Goal: Information Seeking & Learning: Learn about a topic

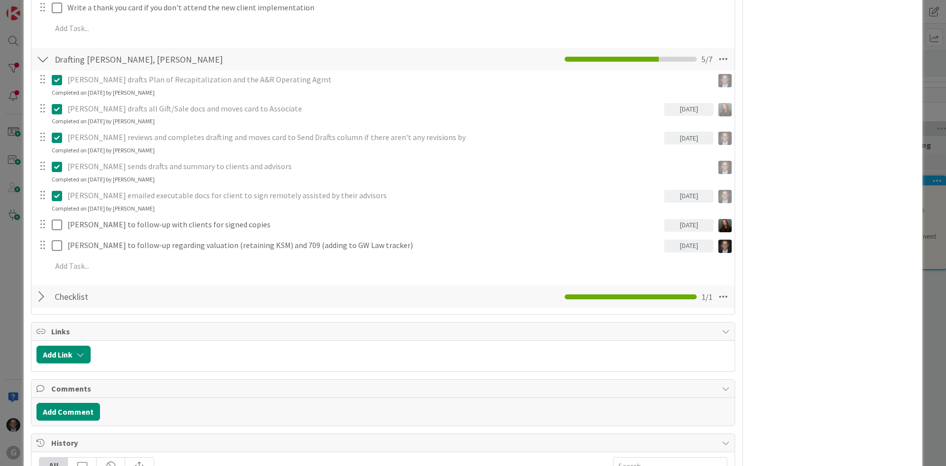
scroll to position [641, 0]
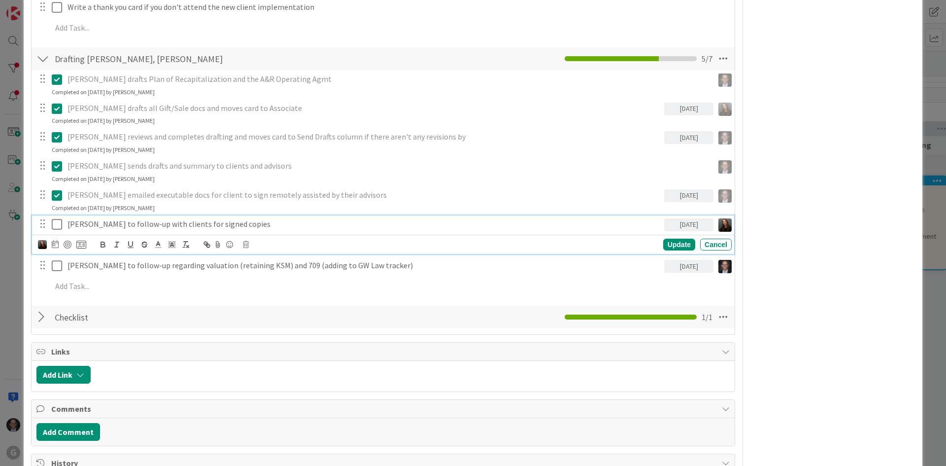
click at [57, 224] on icon at bounding box center [57, 224] width 10 height 12
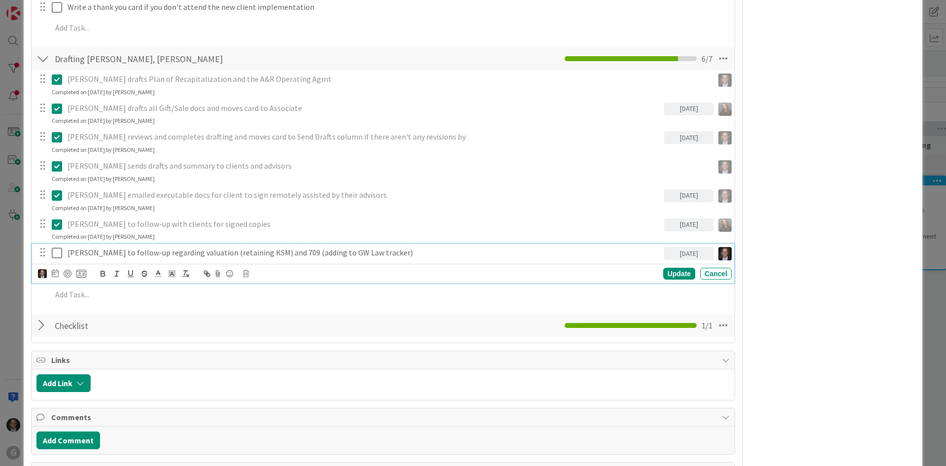
click at [55, 252] on icon at bounding box center [57, 253] width 10 height 12
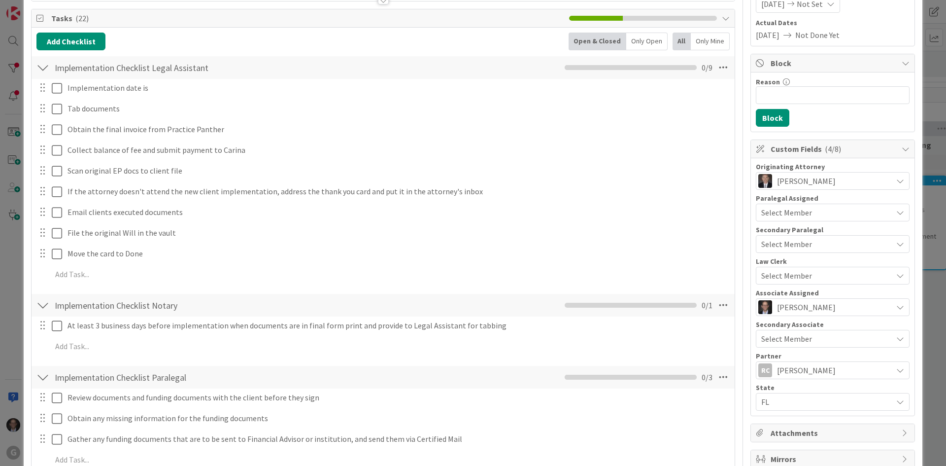
scroll to position [0, 0]
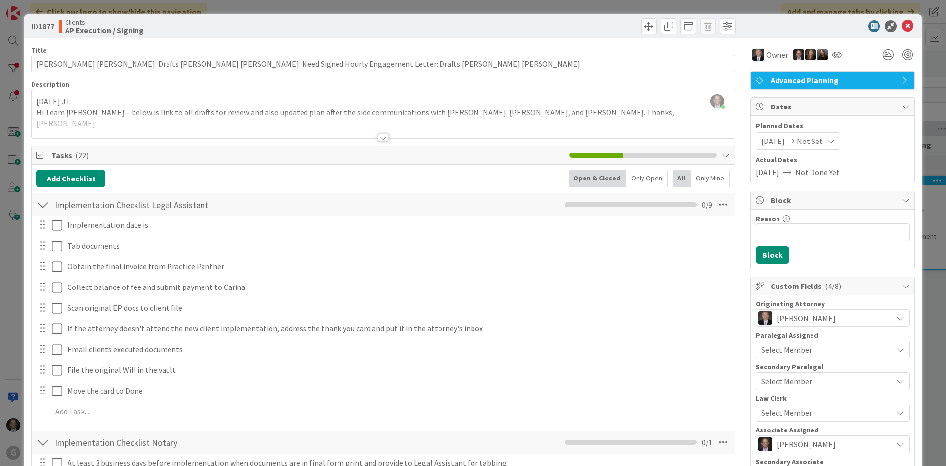
click at [234, 24] on div "Clients AP Execution / Signing" at bounding box center [220, 26] width 322 height 16
click at [378, 136] on div at bounding box center [383, 138] width 11 height 8
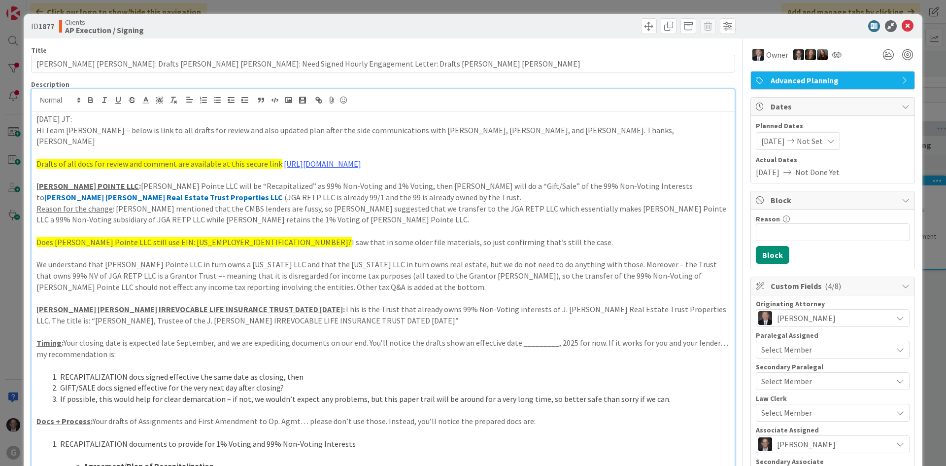
click at [171, 304] on u "[PERSON_NAME] [PERSON_NAME] IRREVOCABLE LIFE INSURANCE TRUST DATED [DATE]" at bounding box center [189, 309] width 307 height 10
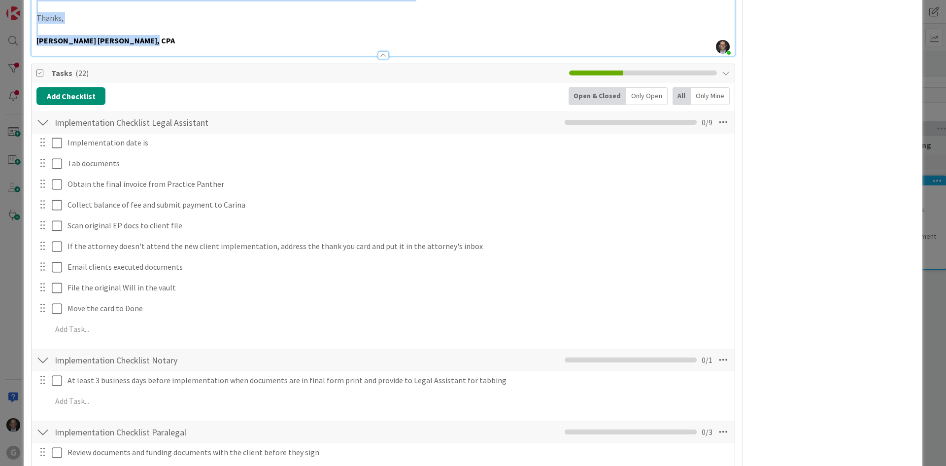
scroll to position [1046, 0]
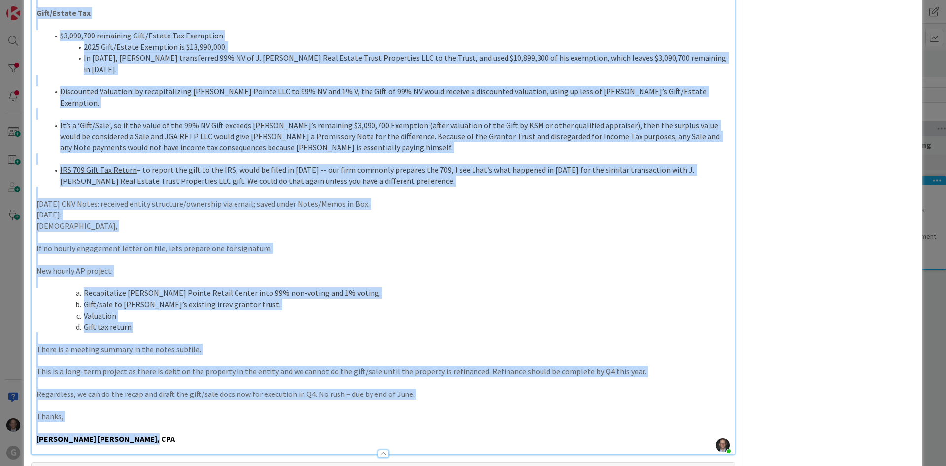
drag, startPoint x: 37, startPoint y: 130, endPoint x: 364, endPoint y: 348, distance: 392.9
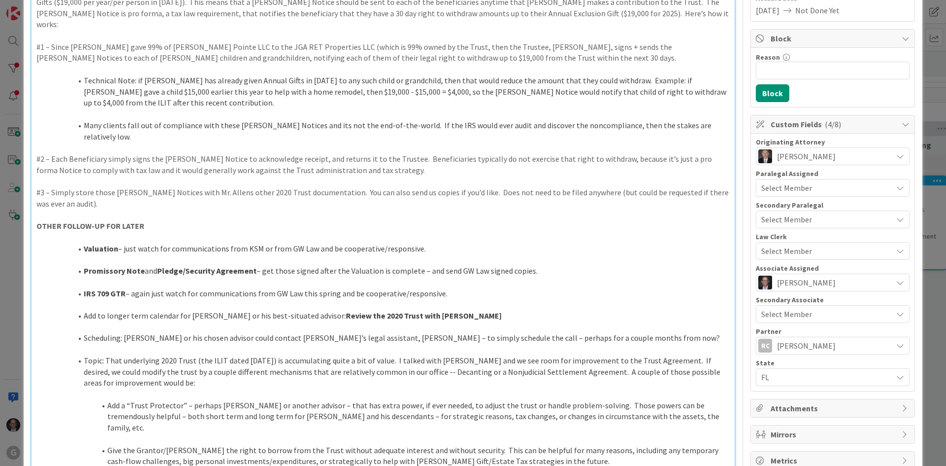
scroll to position [0, 0]
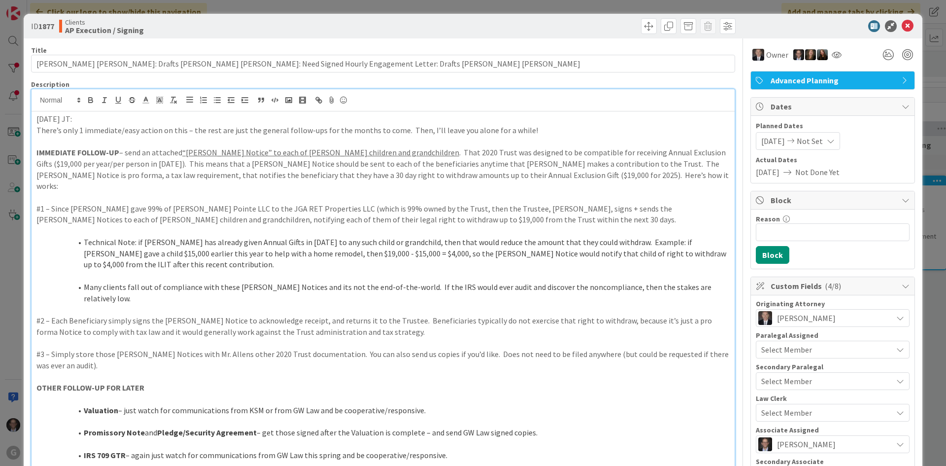
drag, startPoint x: 36, startPoint y: 118, endPoint x: 81, endPoint y: 111, distance: 45.4
click at [83, 122] on p "[DATE] JT:" at bounding box center [382, 118] width 693 height 11
click at [90, 99] on icon "button" at bounding box center [90, 100] width 9 height 9
click at [84, 122] on p "[DATE] JT:" at bounding box center [382, 118] width 693 height 11
drag, startPoint x: 233, startPoint y: 121, endPoint x: 81, endPoint y: 120, distance: 152.3
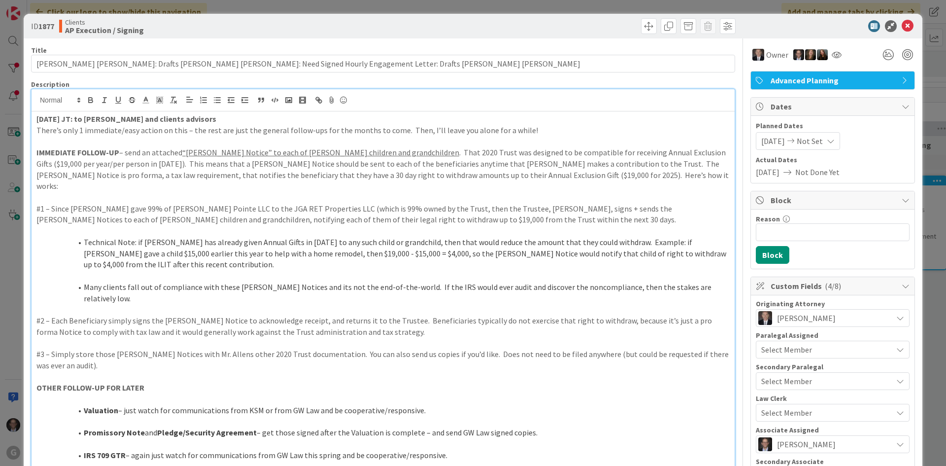
click at [81, 120] on p "[DATE] JT: to [PERSON_NAME] and clients advisors" at bounding box center [382, 118] width 693 height 11
click at [91, 99] on icon "button" at bounding box center [90, 100] width 9 height 9
click at [67, 141] on p at bounding box center [382, 141] width 693 height 11
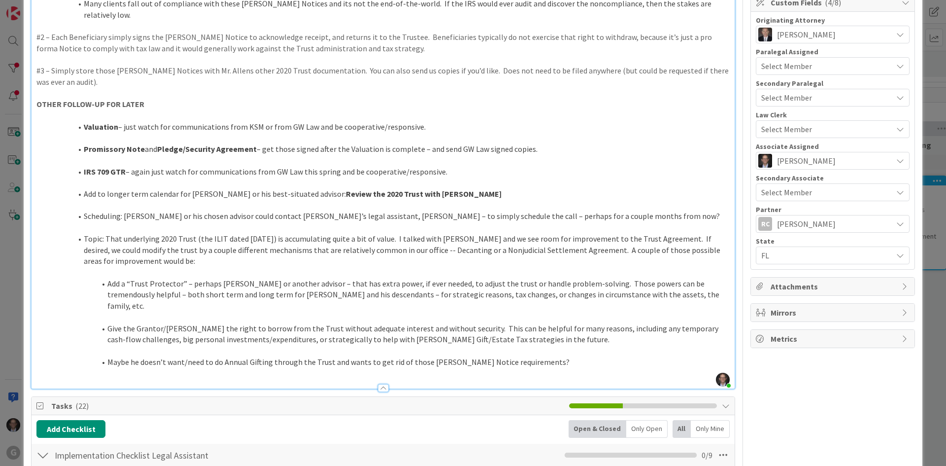
scroll to position [345, 0]
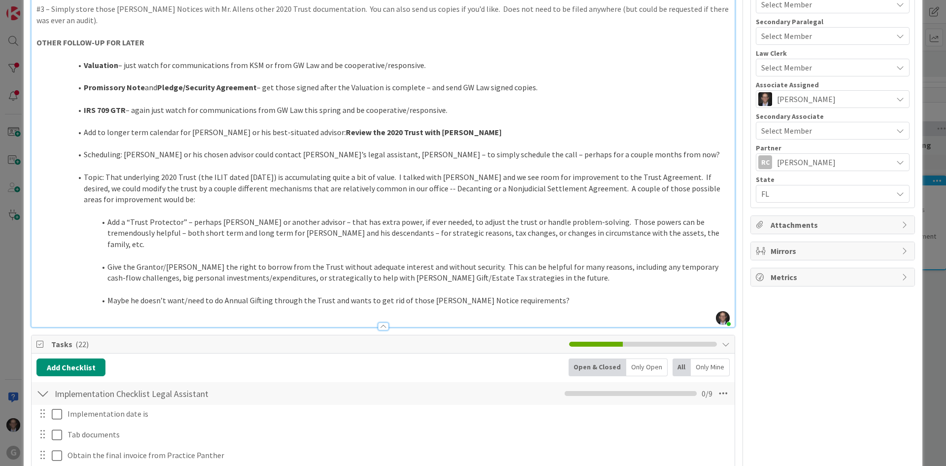
click at [315, 306] on p at bounding box center [382, 311] width 693 height 11
click at [539, 295] on li "Maybe he doesn’t want/need to do Annual Gifting through the Trust and wants to …" at bounding box center [389, 300] width 682 height 11
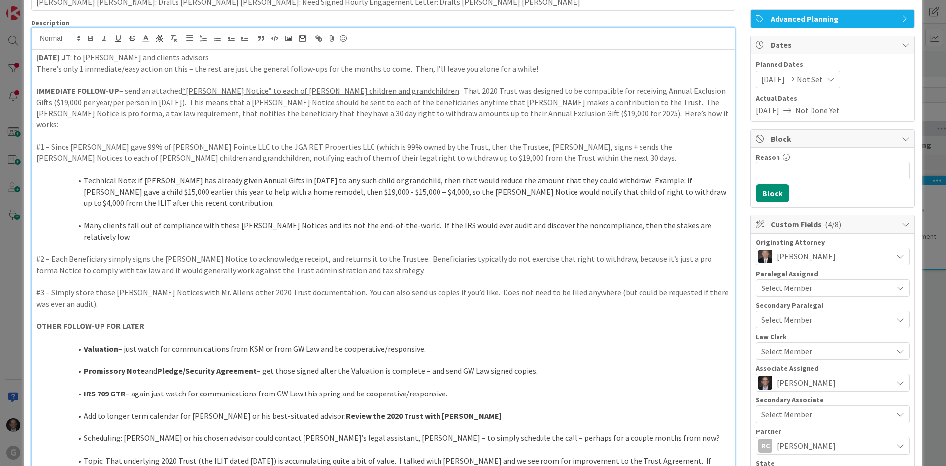
scroll to position [0, 0]
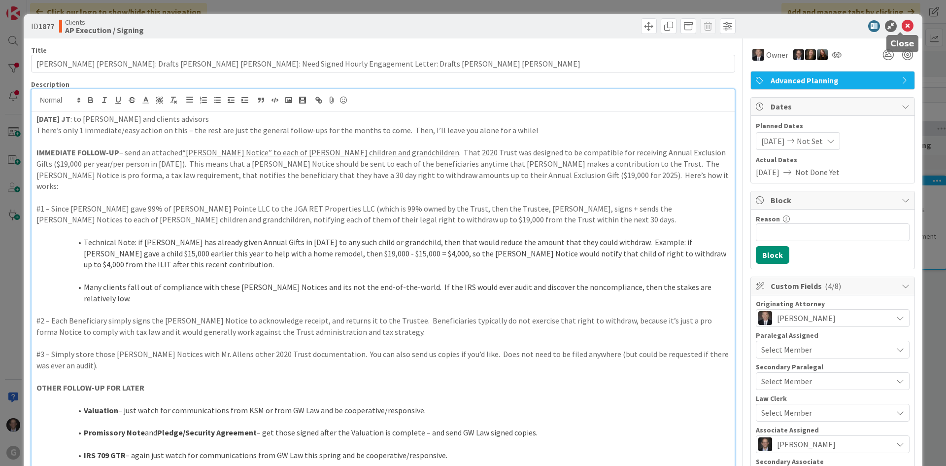
click at [902, 24] on icon at bounding box center [908, 26] width 12 height 12
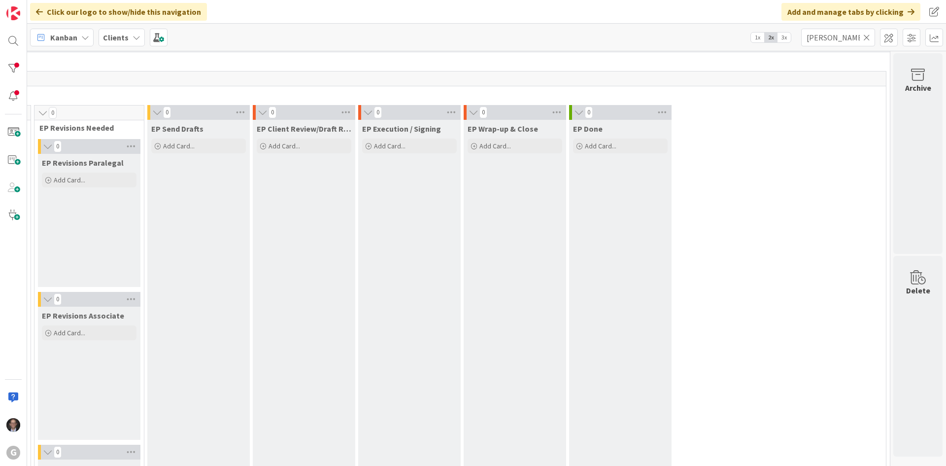
scroll to position [0, 336]
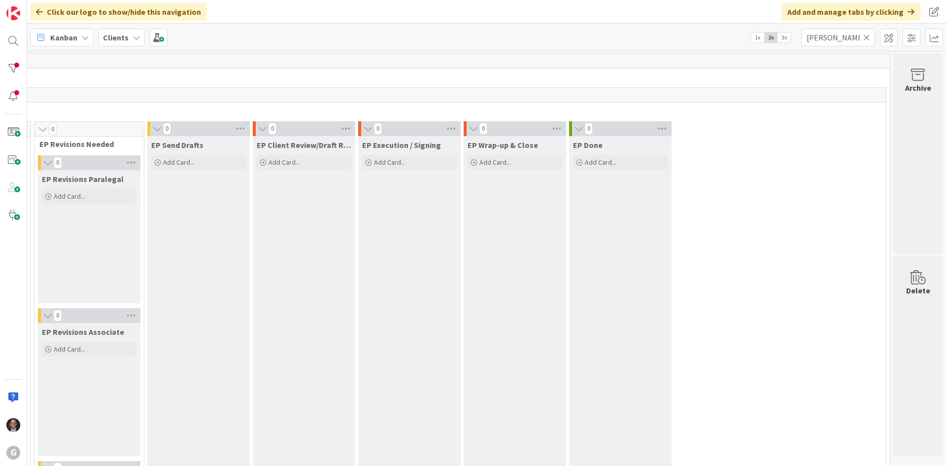
click at [867, 37] on icon at bounding box center [866, 37] width 7 height 9
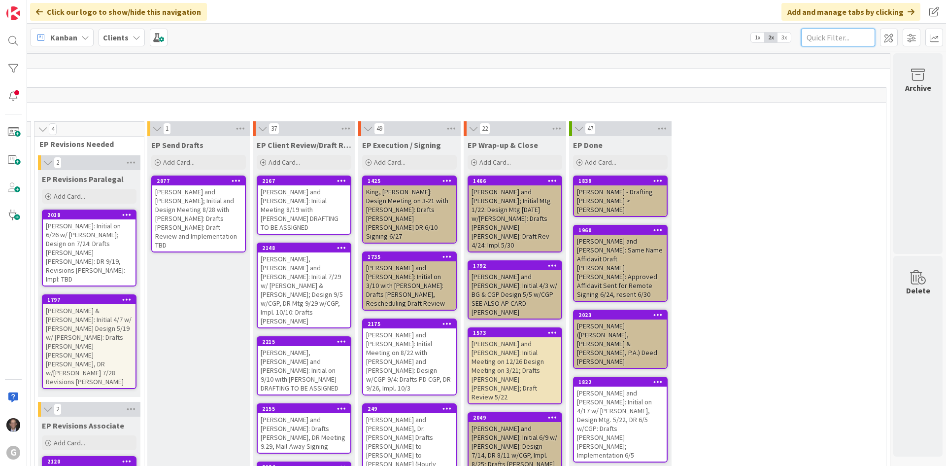
click at [827, 36] on input "text" at bounding box center [838, 38] width 74 height 18
type input "MOppes"
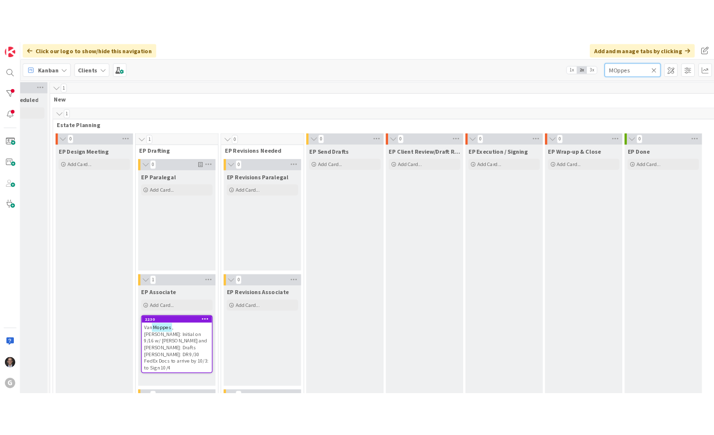
scroll to position [0, 40]
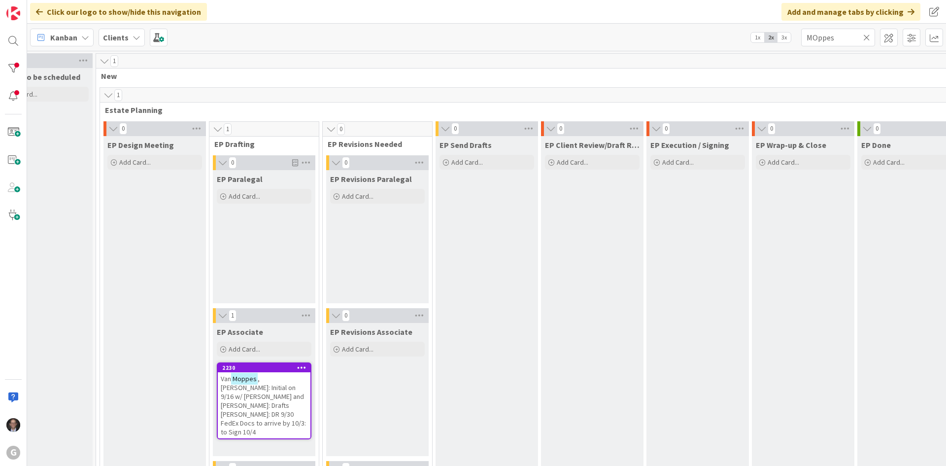
click at [272, 395] on span ", [PERSON_NAME]: Initial on 9/16 w/ [PERSON_NAME] and [PERSON_NAME]: Drafts [PE…" at bounding box center [263, 405] width 85 height 62
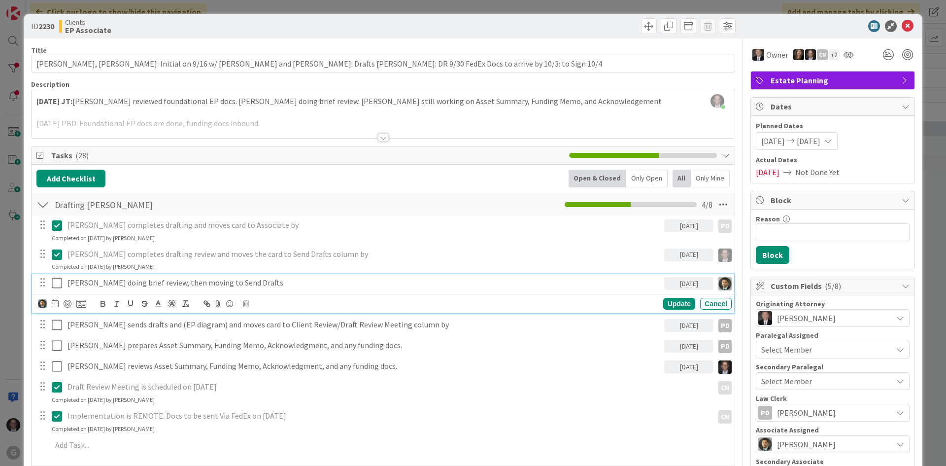
click at [59, 284] on icon at bounding box center [57, 283] width 10 height 12
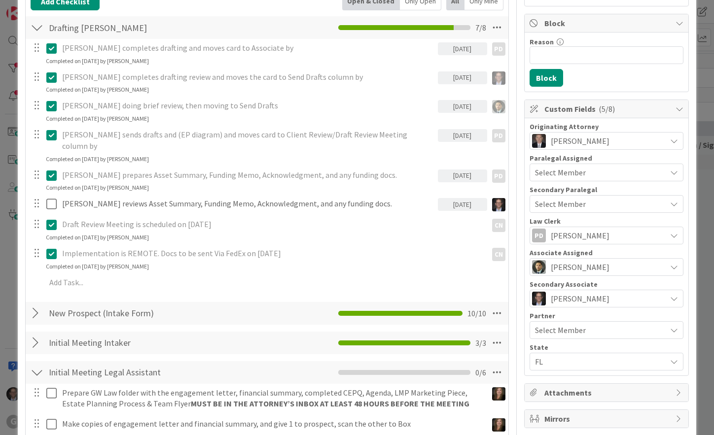
scroll to position [197, 0]
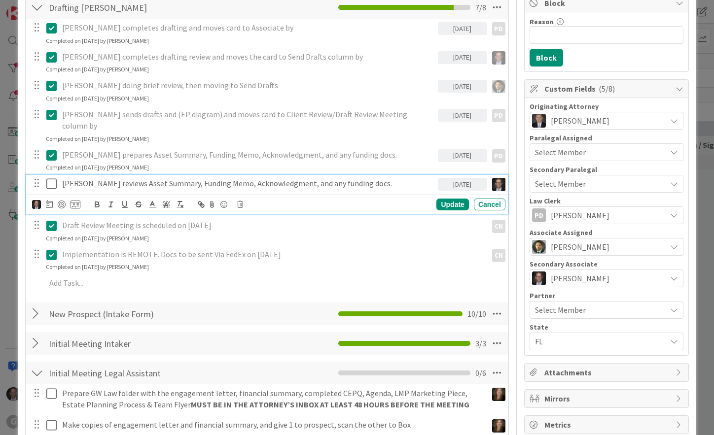
click at [51, 178] on icon at bounding box center [51, 184] width 10 height 12
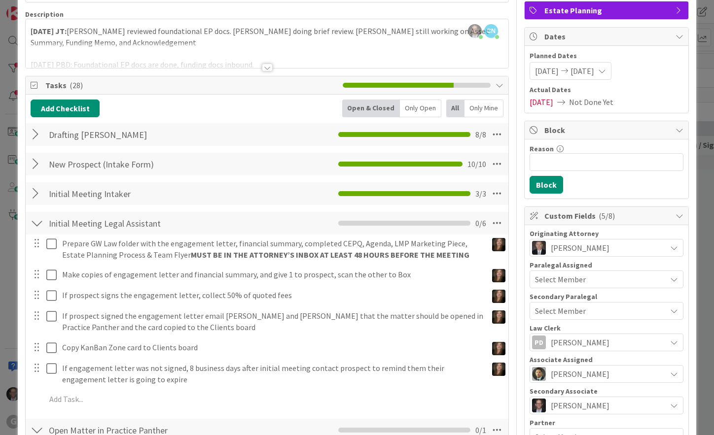
scroll to position [0, 0]
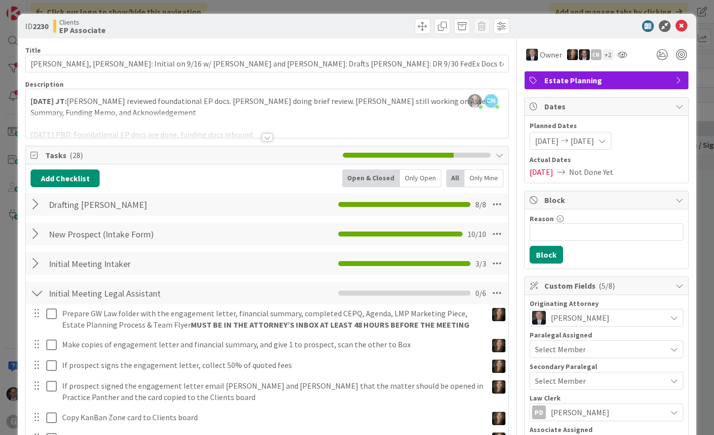
click at [262, 138] on div at bounding box center [267, 138] width 11 height 8
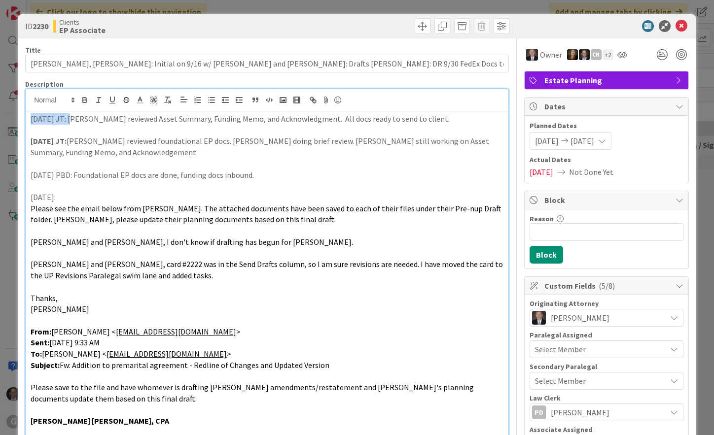
drag, startPoint x: 31, startPoint y: 117, endPoint x: 65, endPoint y: 119, distance: 34.1
click at [69, 118] on p "[DATE] JT: [PERSON_NAME] reviewed Asset Summary, Funding Memo, and Acknowledgme…" at bounding box center [267, 118] width 473 height 11
drag, startPoint x: 64, startPoint y: 119, endPoint x: 38, endPoint y: 121, distance: 26.2
click at [63, 120] on p "[DATE] JT: [PERSON_NAME] reviewed Asset Summary, Funding Memo, and Acknowledgme…" at bounding box center [267, 118] width 473 height 11
click at [32, 121] on p "[DATE] JT: [PERSON_NAME] reviewed Asset Summary, Funding Memo, and Acknowledgme…" at bounding box center [267, 118] width 473 height 11
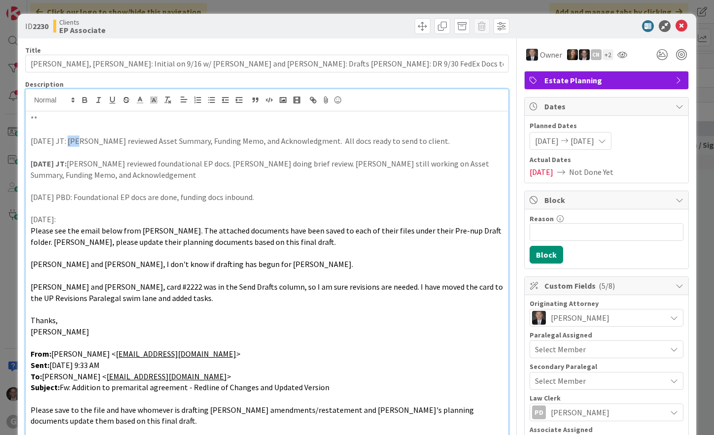
drag, startPoint x: 70, startPoint y: 142, endPoint x: 75, endPoint y: 143, distance: 5.0
drag, startPoint x: 75, startPoint y: 143, endPoint x: 56, endPoint y: 142, distance: 19.2
click at [71, 143] on p "[DATE] JT: [PERSON_NAME] reviewed Asset Summary, Funding Memo, and Acknowledgme…" at bounding box center [267, 141] width 473 height 11
drag, startPoint x: 29, startPoint y: 139, endPoint x: 84, endPoint y: 125, distance: 56.5
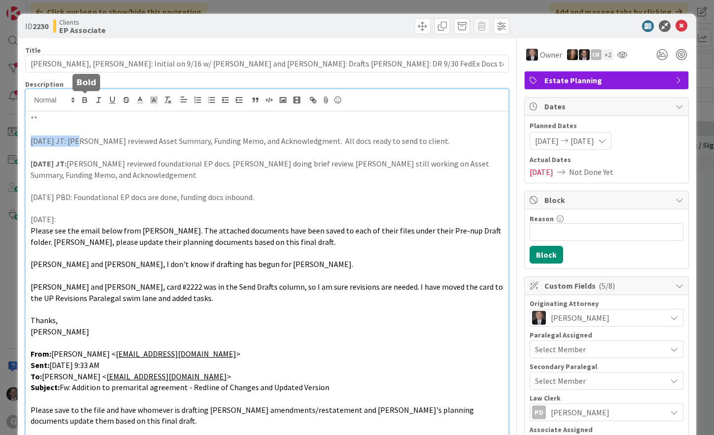
click at [87, 98] on icon "button" at bounding box center [84, 100] width 9 height 9
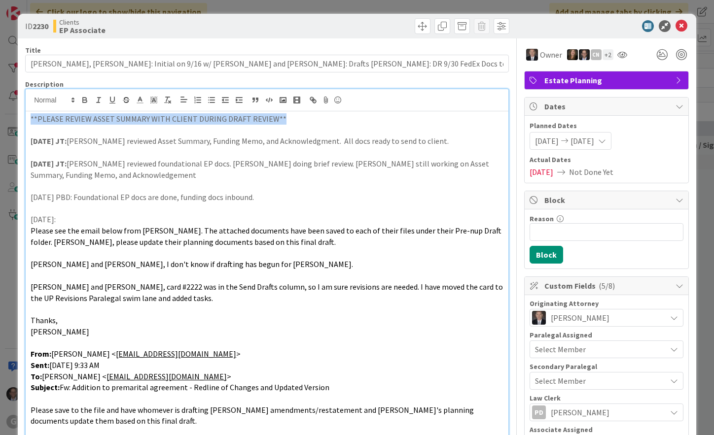
drag, startPoint x: 29, startPoint y: 117, endPoint x: 308, endPoint y: 118, distance: 279.4
click at [152, 99] on icon at bounding box center [153, 100] width 9 height 9
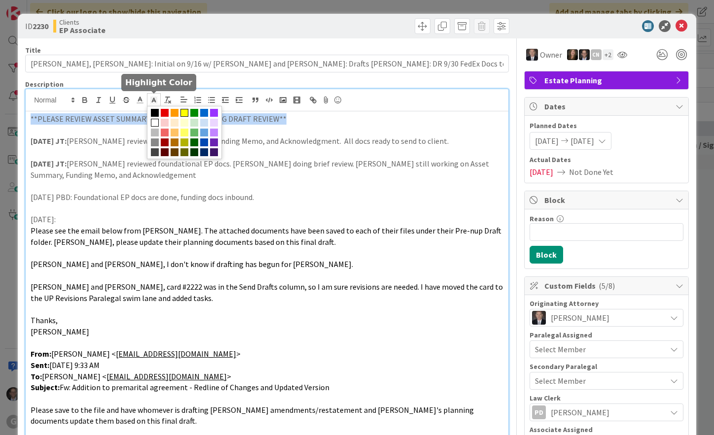
click at [184, 112] on span at bounding box center [184, 113] width 8 height 8
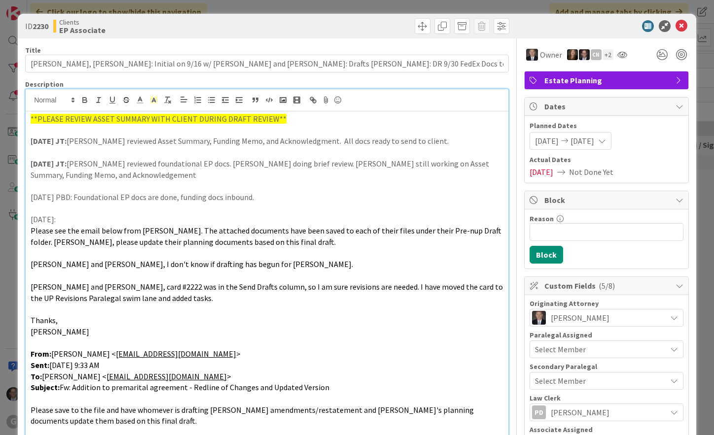
click at [242, 159] on p "[DATE] JT: [PERSON_NAME] reviewed foundational EP docs. [PERSON_NAME] doing bri…" at bounding box center [267, 169] width 473 height 22
click at [677, 23] on icon at bounding box center [681, 26] width 12 height 12
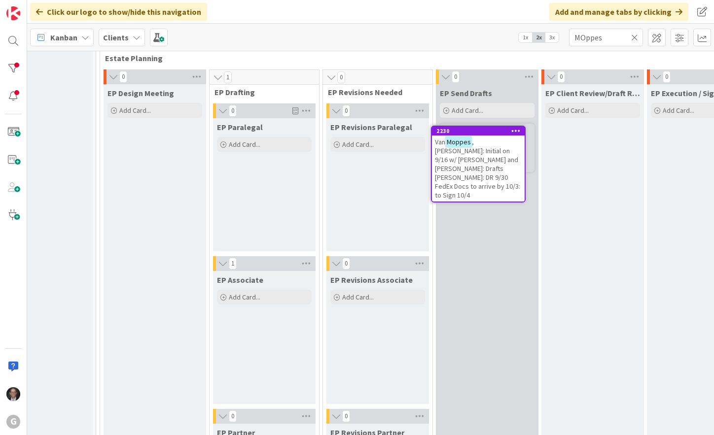
scroll to position [49, 40]
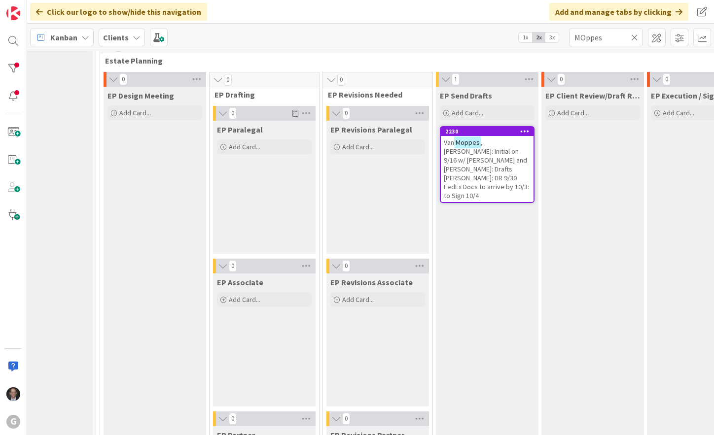
click at [496, 156] on span ", [PERSON_NAME]: Initial on 9/16 w/ [PERSON_NAME] and [PERSON_NAME]: Drafts [PE…" at bounding box center [486, 169] width 85 height 62
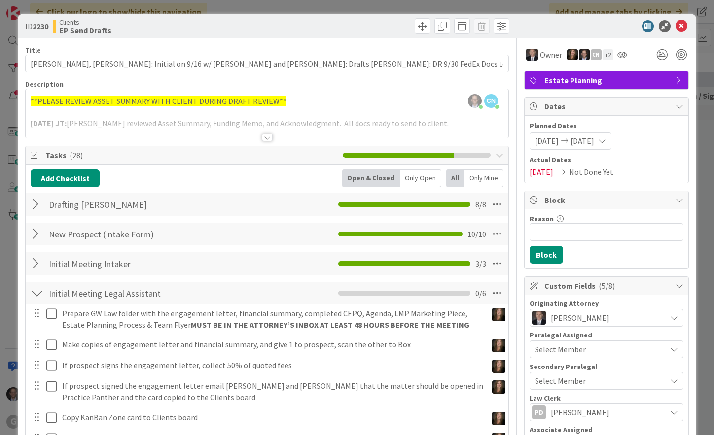
click at [294, 102] on div "[PERSON_NAME] joined 3 m ago CN [PERSON_NAME] joined 20 m ago **PLEASE REVIEW A…" at bounding box center [267, 113] width 482 height 49
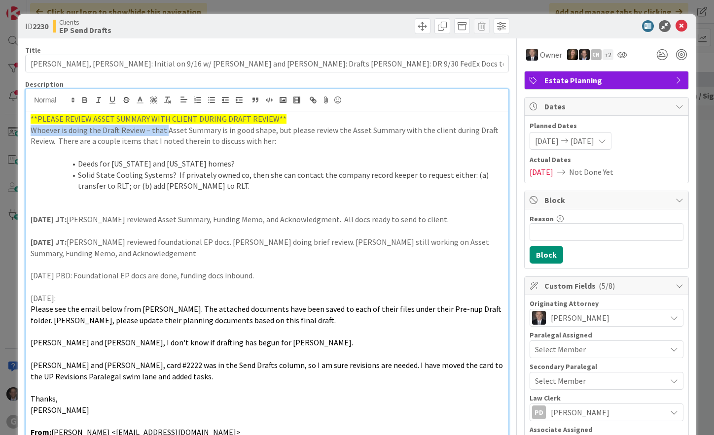
drag, startPoint x: 32, startPoint y: 131, endPoint x: 165, endPoint y: 133, distance: 133.6
click at [165, 133] on p "Whoever is doing the Draft Review – that Asset Summary is in good shape, but pl…" at bounding box center [267, 136] width 473 height 22
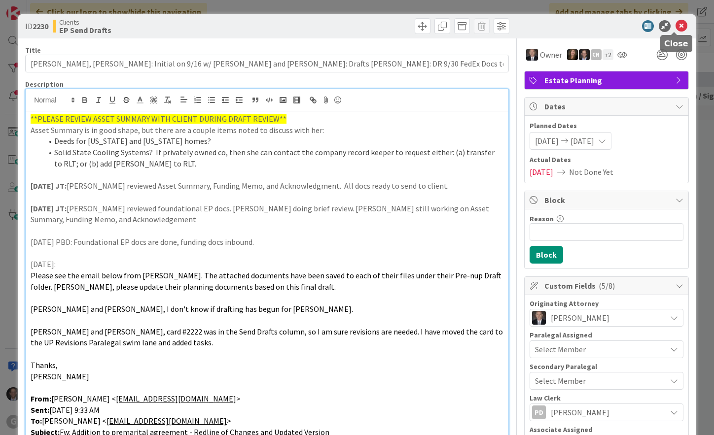
click at [676, 27] on icon at bounding box center [681, 26] width 12 height 12
